Goal: Information Seeking & Learning: Learn about a topic

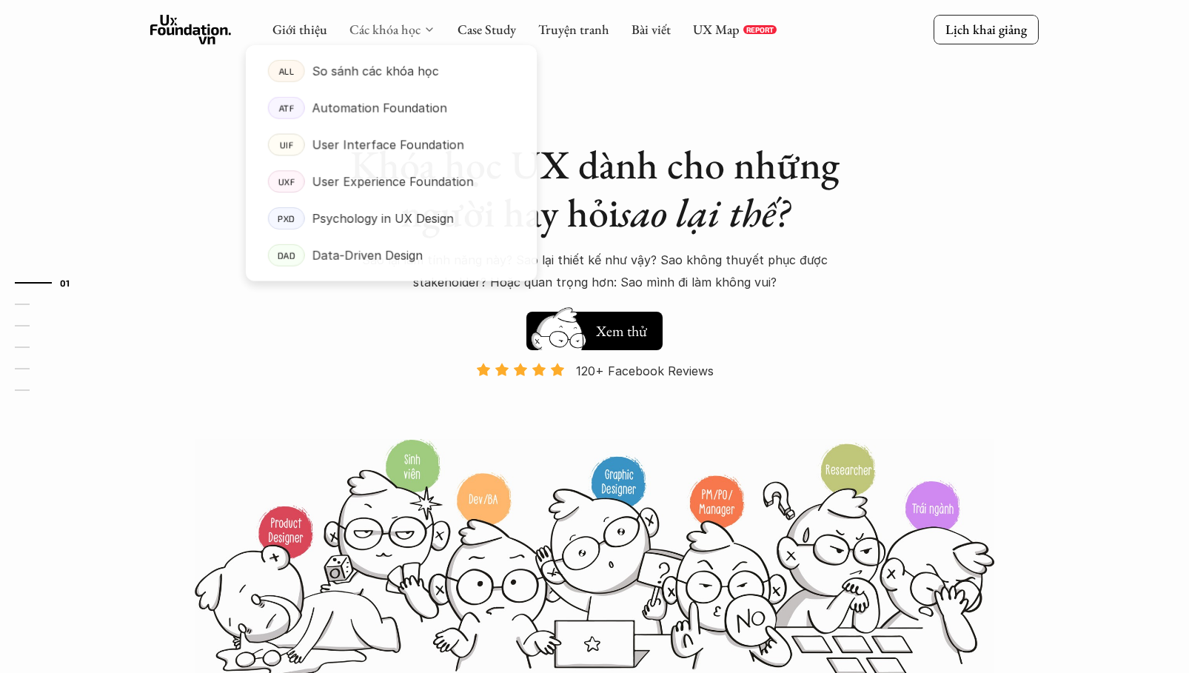
click at [385, 29] on link "Các khóa học" at bounding box center [385, 29] width 71 height 17
click at [407, 185] on p "User Experience Foundation" at bounding box center [393, 182] width 162 height 22
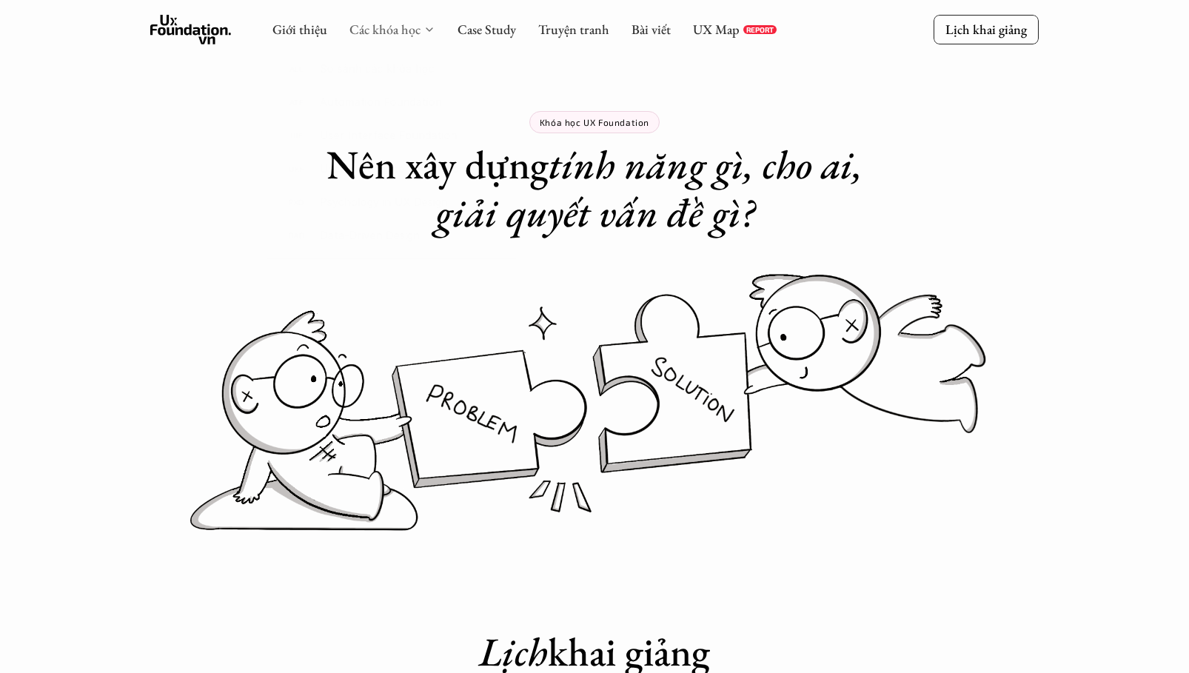
click at [410, 33] on link "Các khóa học" at bounding box center [385, 29] width 71 height 17
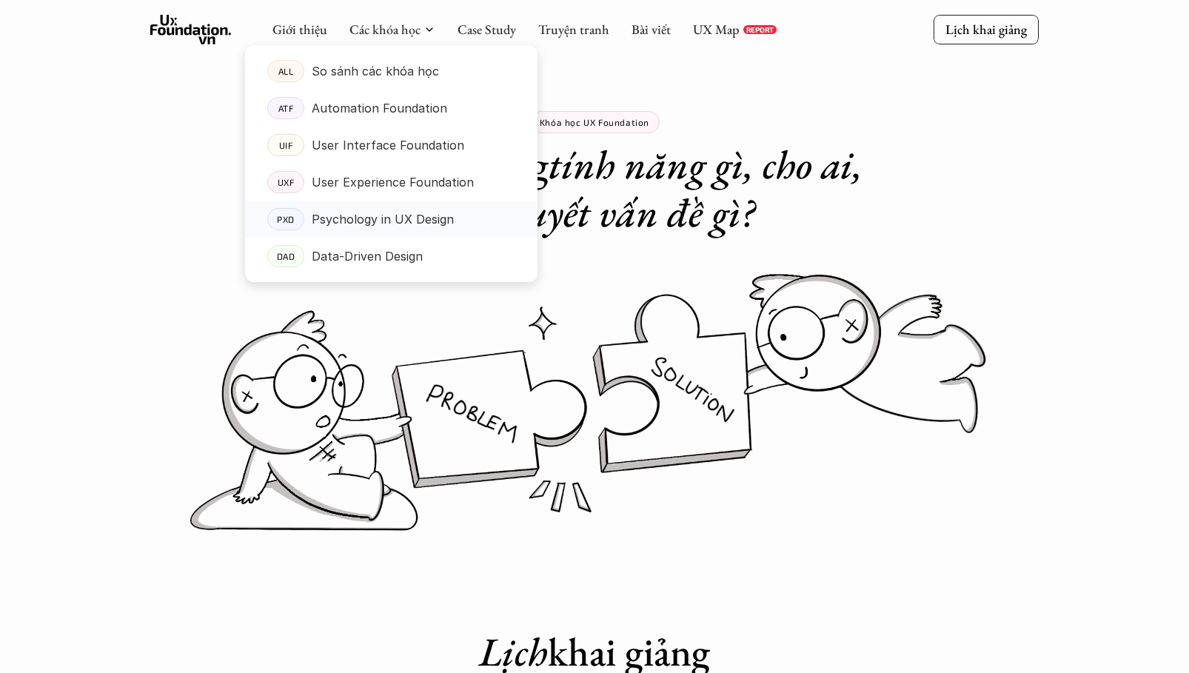
click at [424, 218] on p "Psychology in UX Design" at bounding box center [383, 219] width 142 height 22
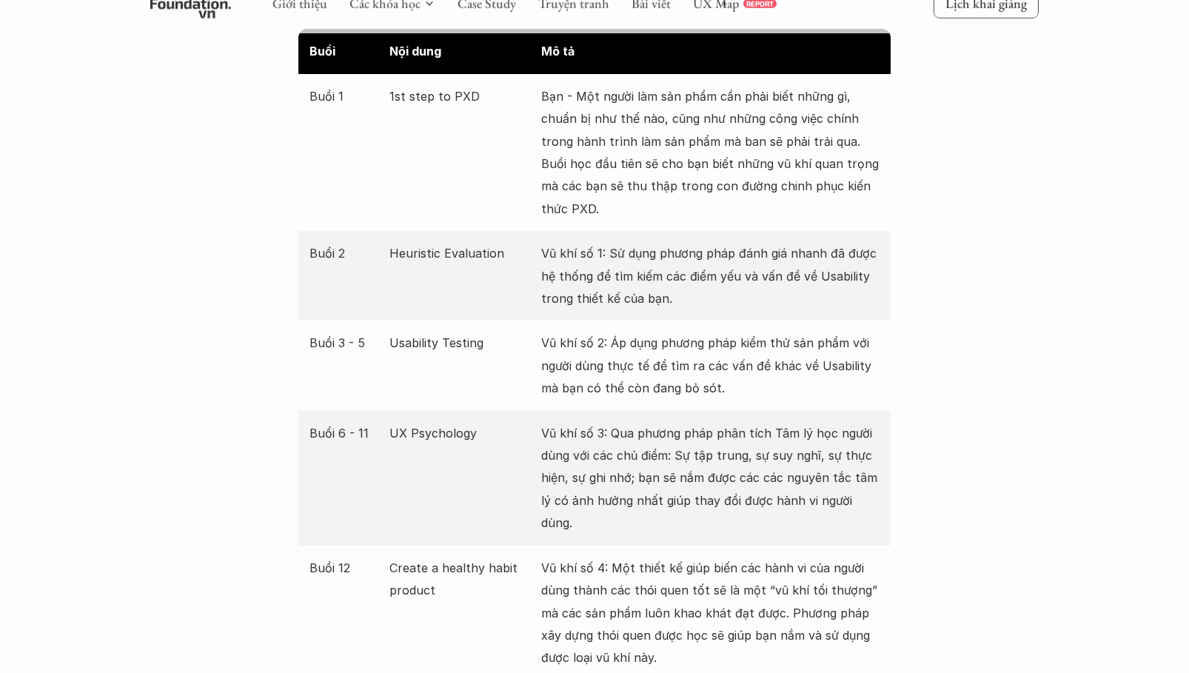
scroll to position [2676, 0]
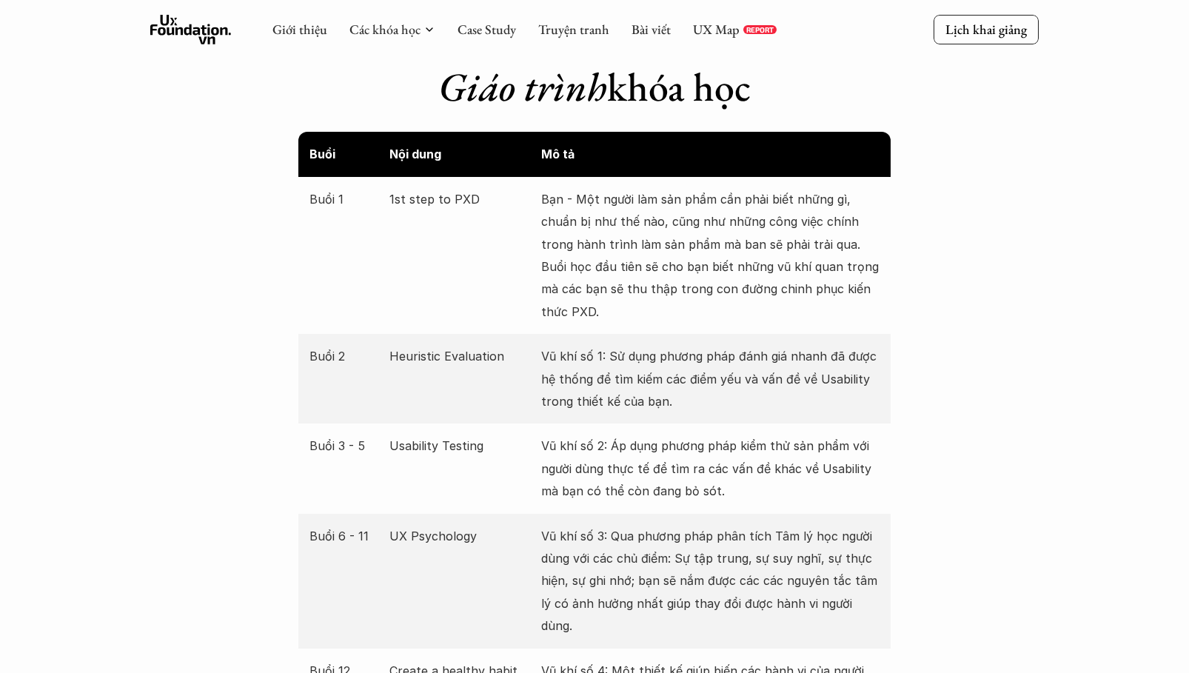
drag, startPoint x: 584, startPoint y: 217, endPoint x: 604, endPoint y: 213, distance: 21.1
click at [583, 217] on p "Bạn - Một người làm sản phẩm cần phải biết những gì, chuẩn bị như thế nào, cũng…" at bounding box center [710, 255] width 338 height 135
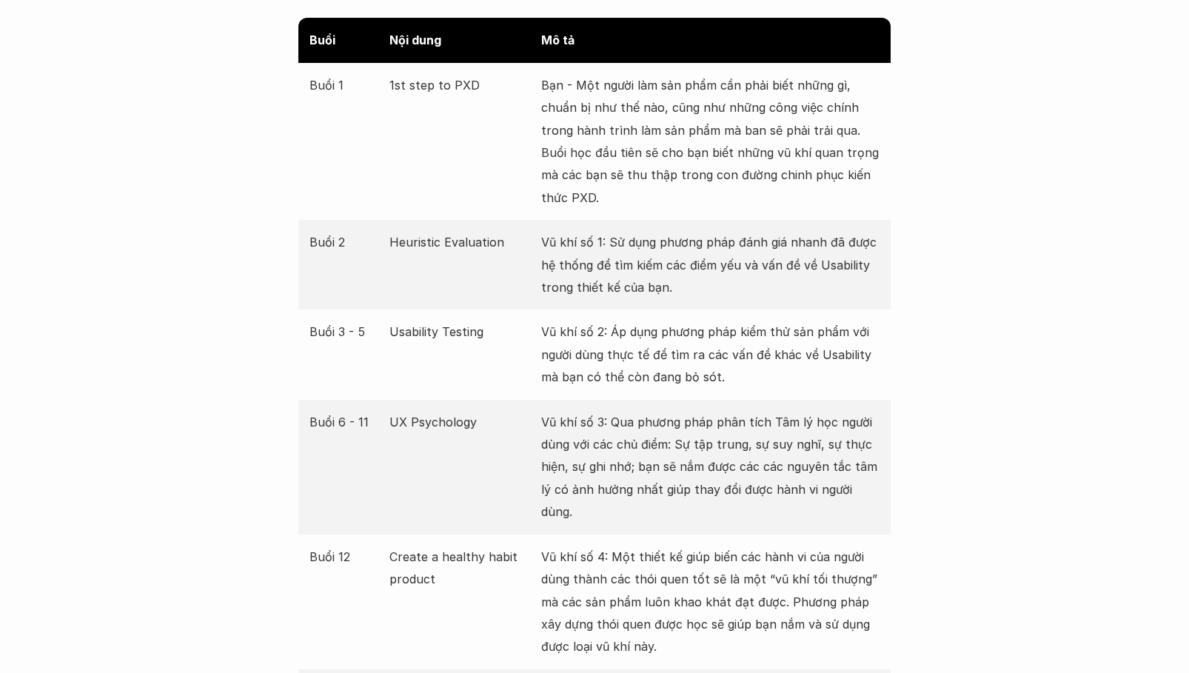
scroll to position [2786, 0]
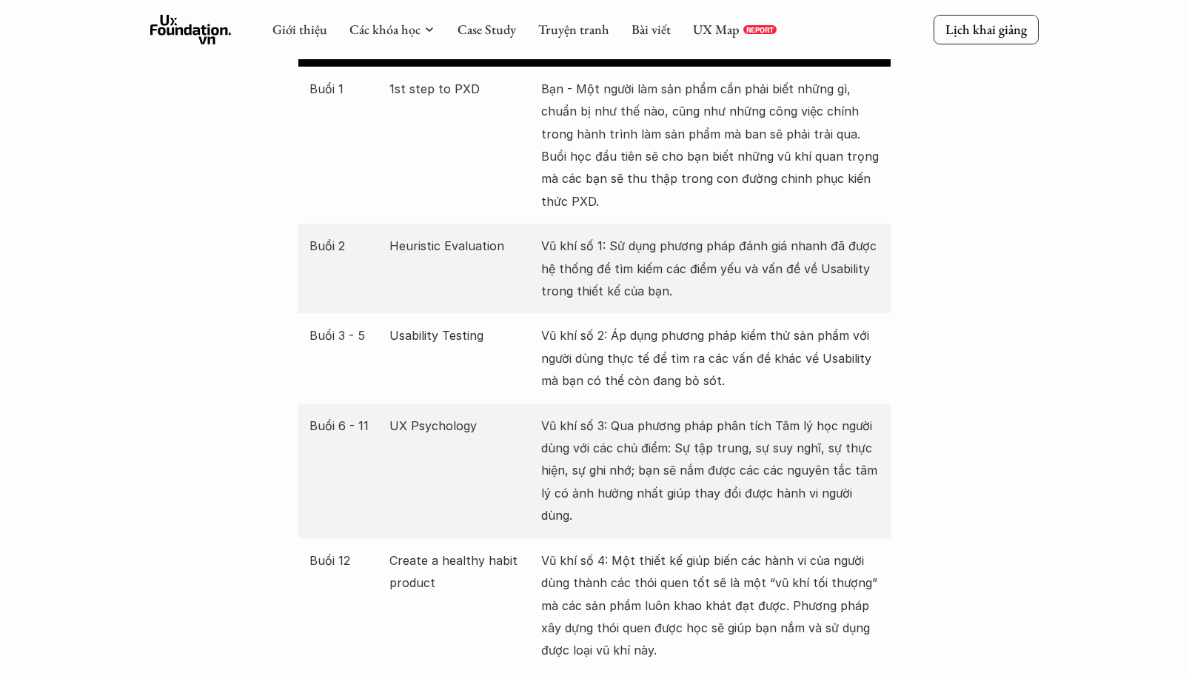
click at [609, 87] on p "Bạn - Một người làm sản phẩm cần phải biết những gì, chuẩn bị như thế nào, cũng…" at bounding box center [710, 145] width 338 height 135
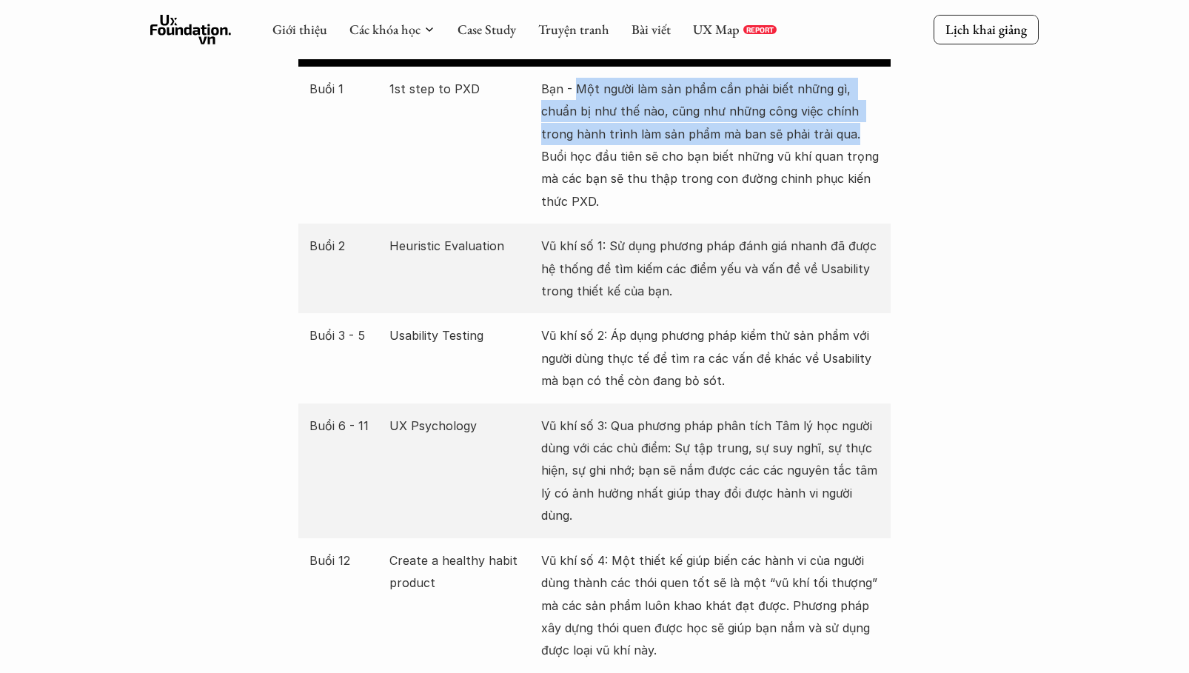
drag, startPoint x: 576, startPoint y: 89, endPoint x: 849, endPoint y: 142, distance: 278.4
click at [849, 142] on p "Bạn - Một người làm sản phẩm cần phải biết những gì, chuẩn bị như thế nào, cũng…" at bounding box center [710, 145] width 338 height 135
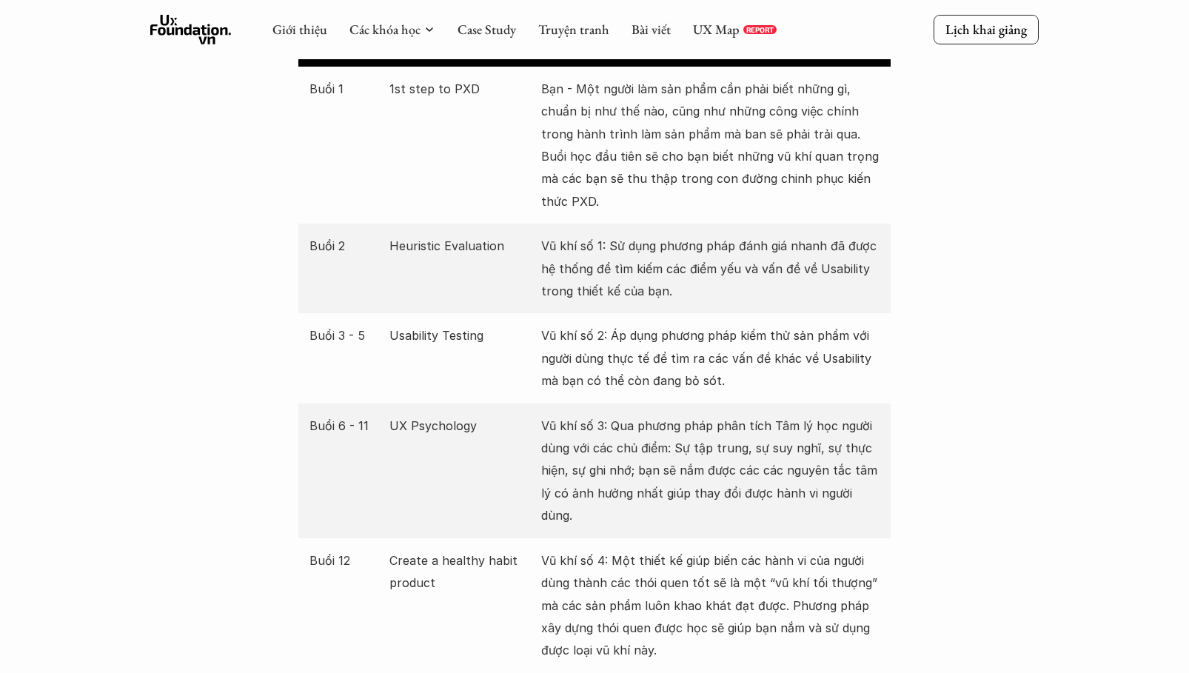
click at [672, 210] on p "Bạn - Một người làm sản phẩm cần phải biết những gì, chuẩn bị như thế nào, cũng…" at bounding box center [710, 145] width 338 height 135
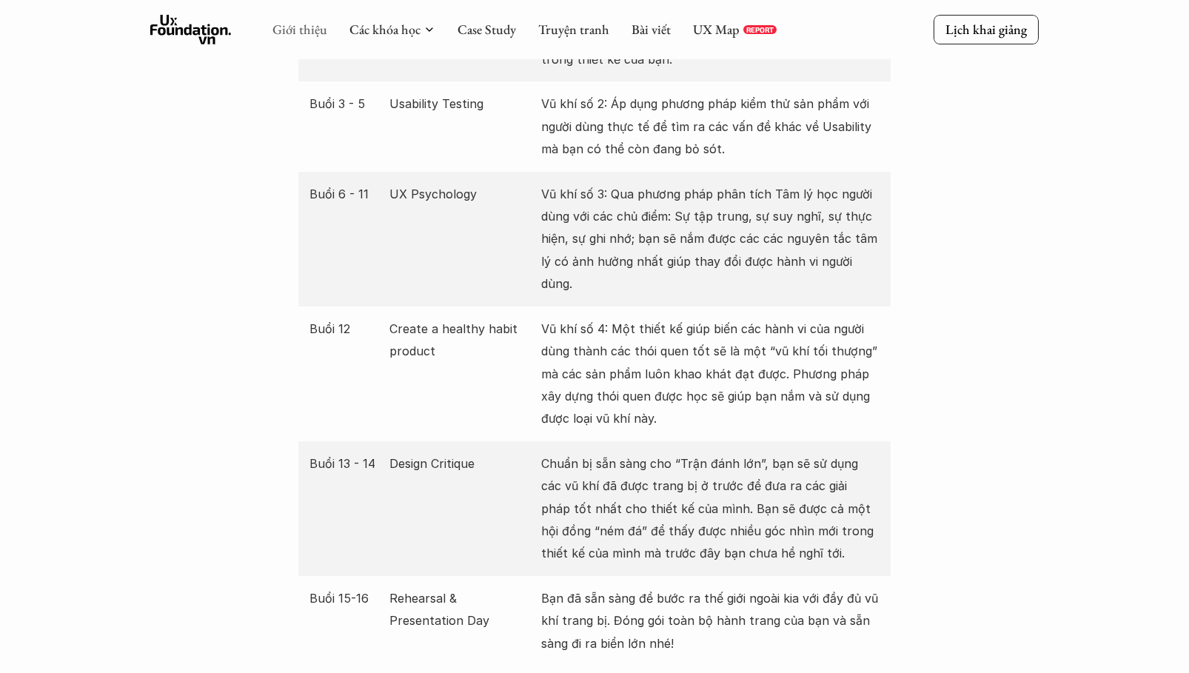
scroll to position [2981, 0]
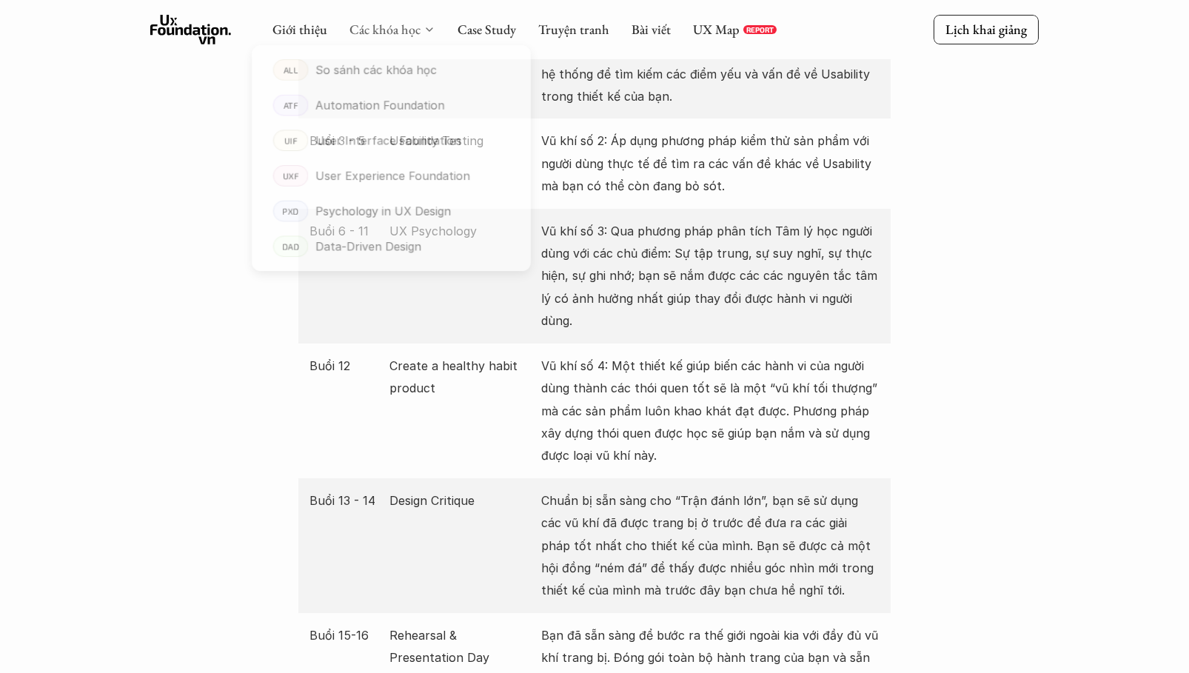
click at [385, 27] on link "Các khóa học" at bounding box center [385, 29] width 71 height 17
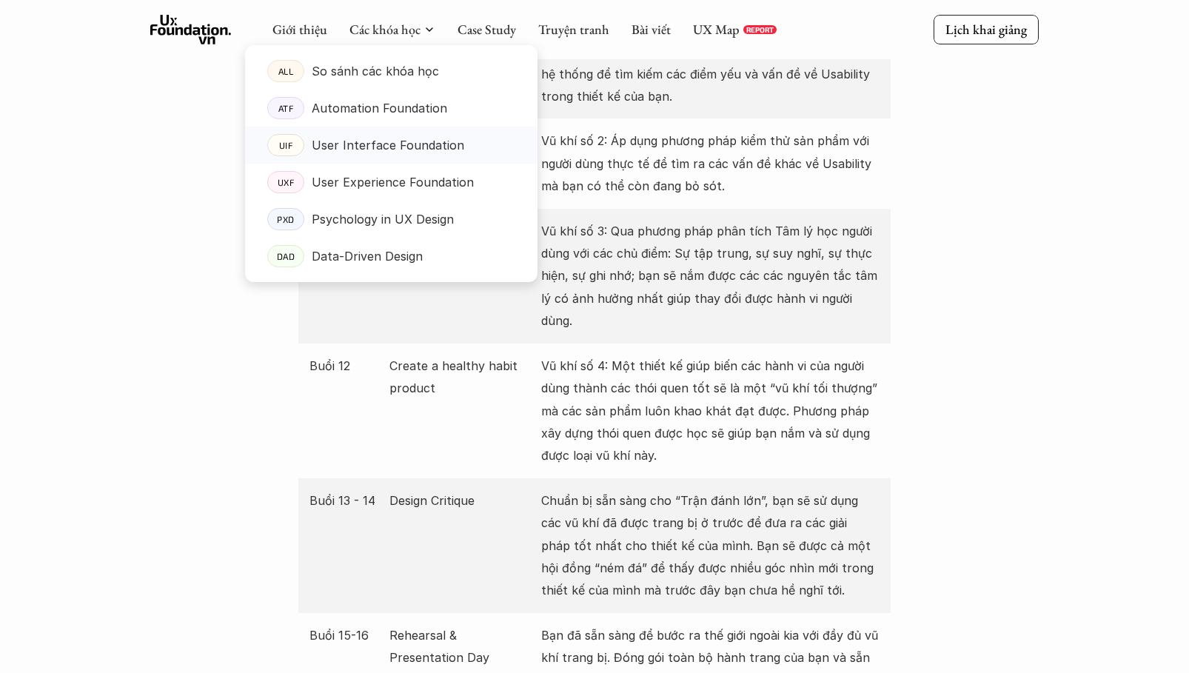
click at [401, 151] on p "User Interface Foundation" at bounding box center [388, 145] width 153 height 22
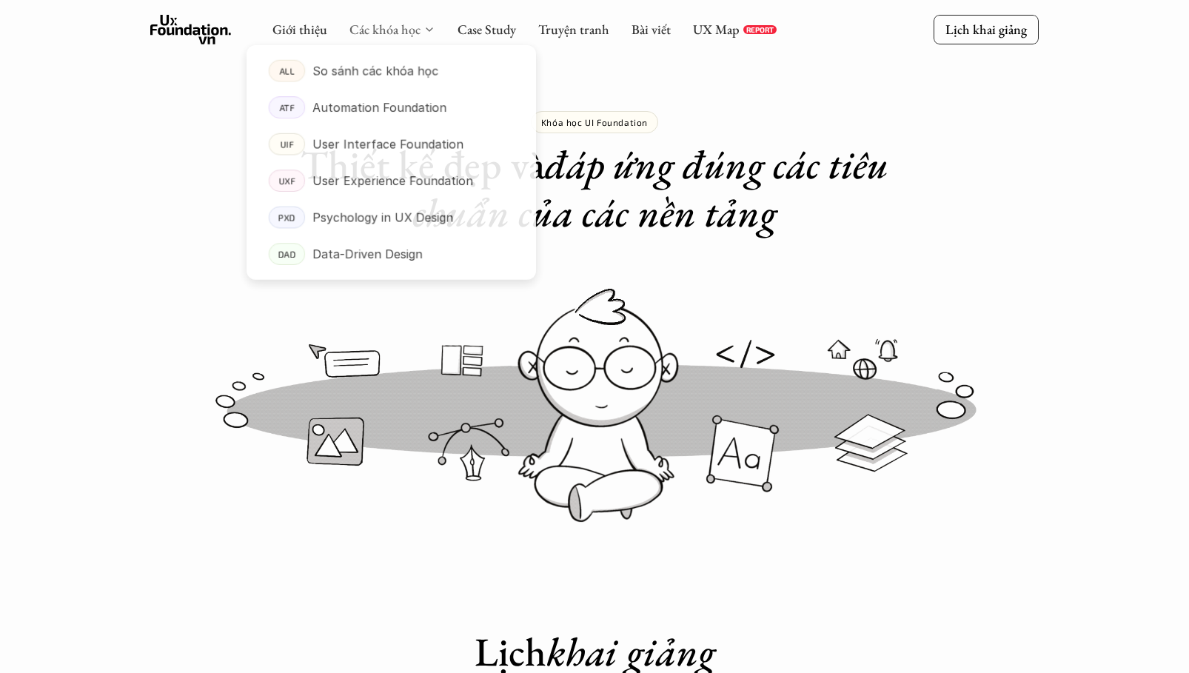
click at [414, 27] on link "Các khóa học" at bounding box center [385, 29] width 71 height 17
click at [407, 106] on p "Automation Foundation" at bounding box center [380, 108] width 136 height 22
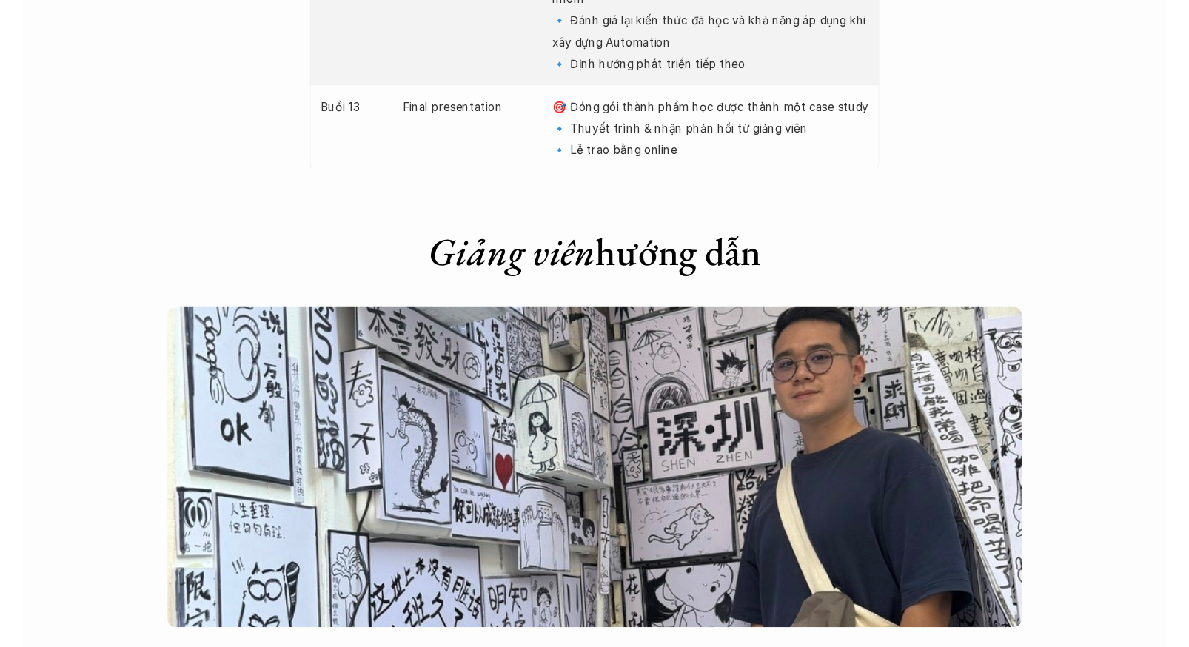
scroll to position [3449, 0]
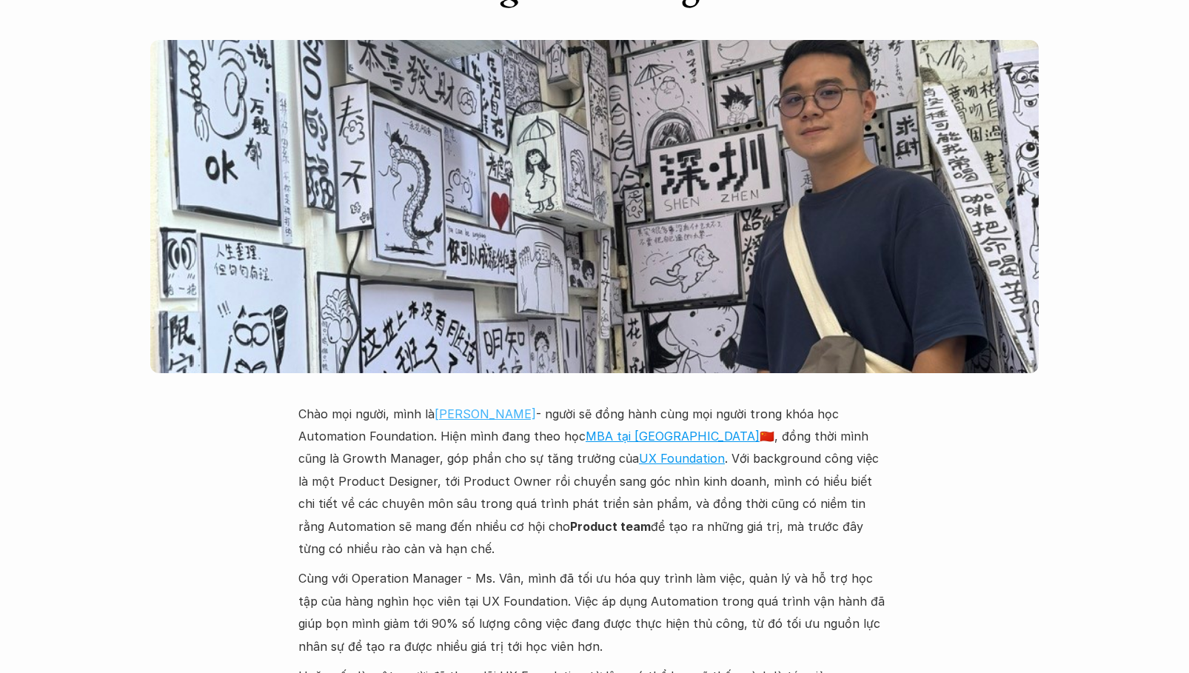
click at [519, 407] on link "[PERSON_NAME]" at bounding box center [485, 414] width 101 height 15
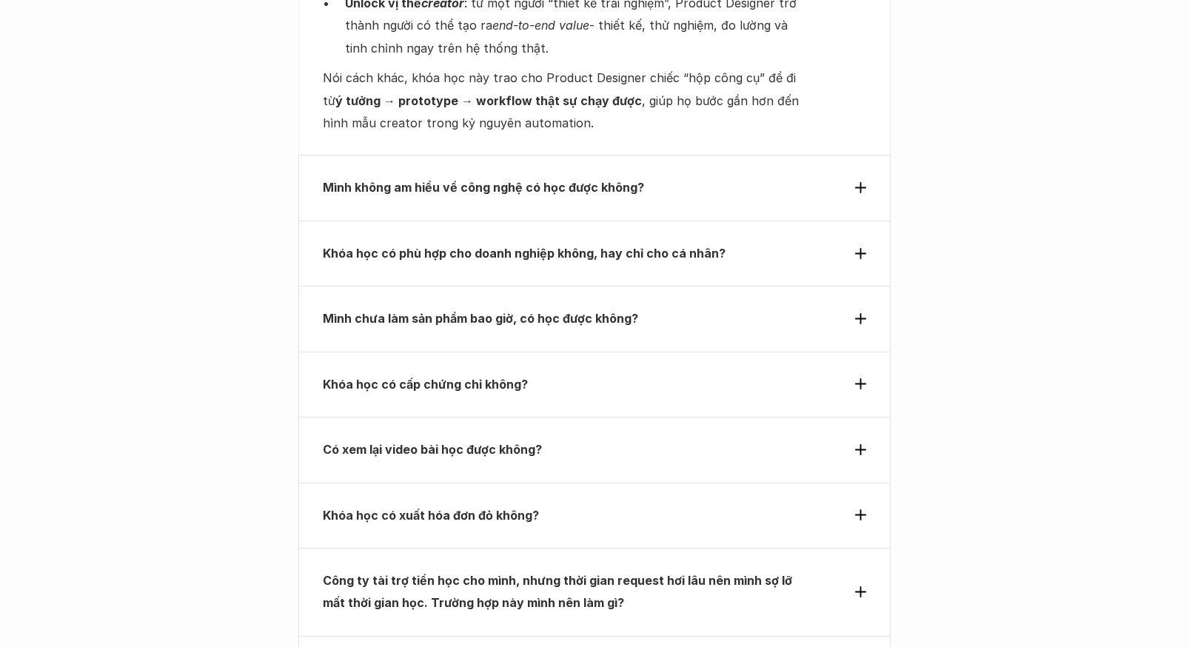
scroll to position [5268, 0]
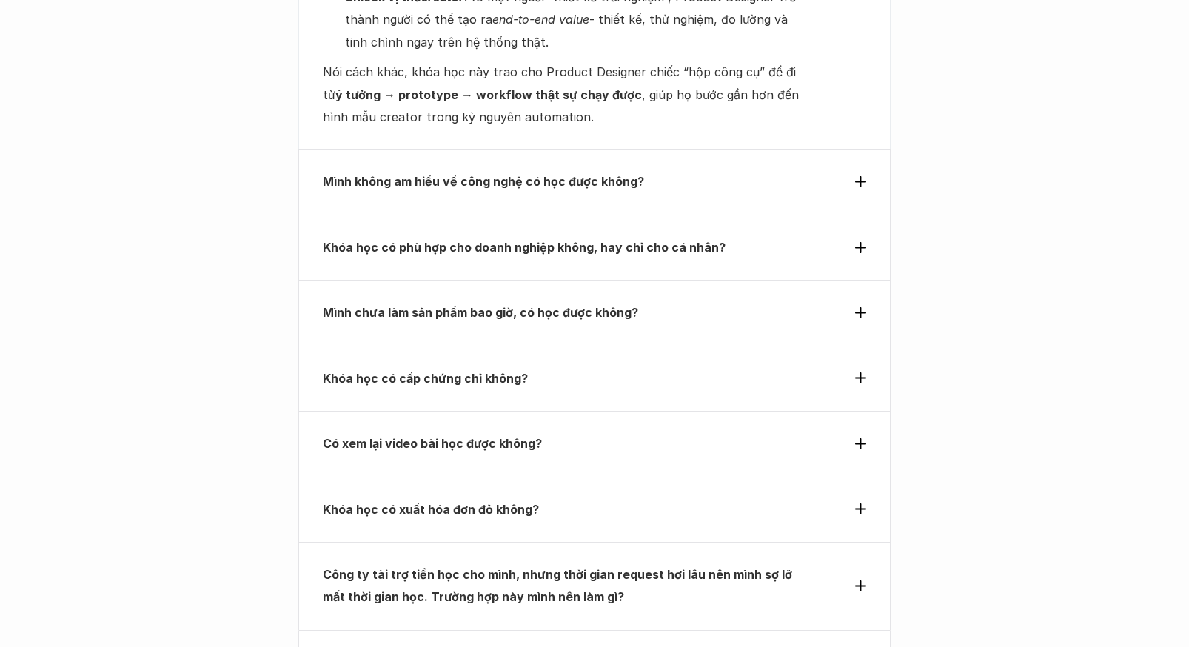
click at [631, 156] on div "Mình không am hiểu về công nghệ có học được không?" at bounding box center [594, 181] width 592 height 65
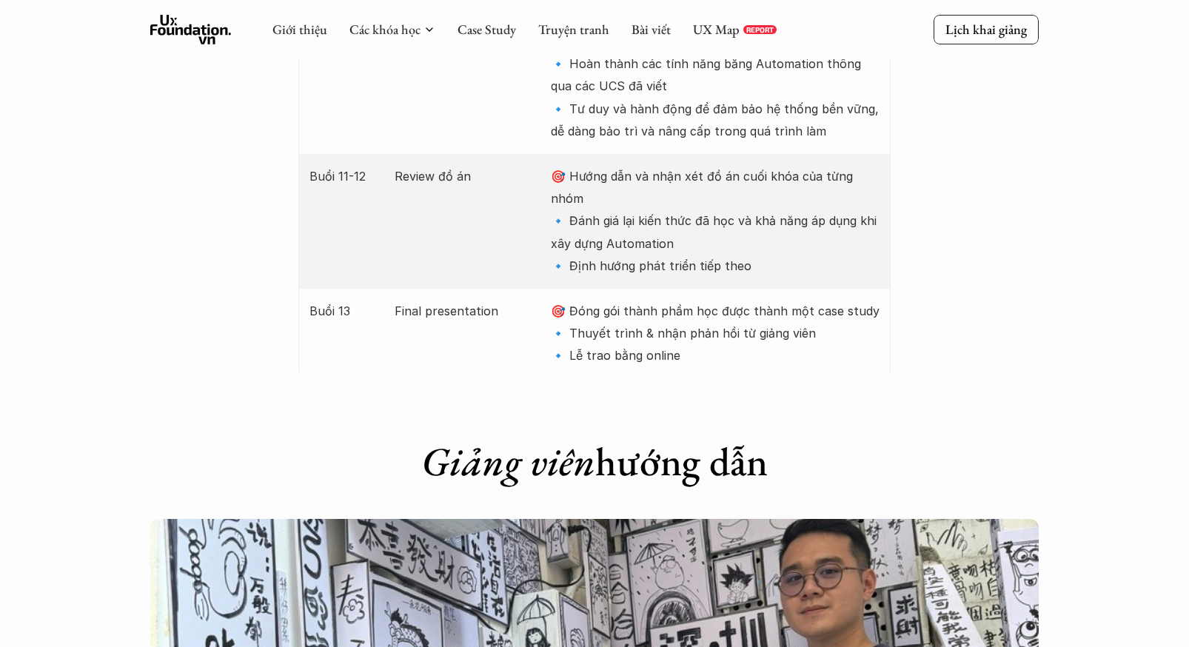
scroll to position [2918, 0]
